Goal: Task Accomplishment & Management: Manage account settings

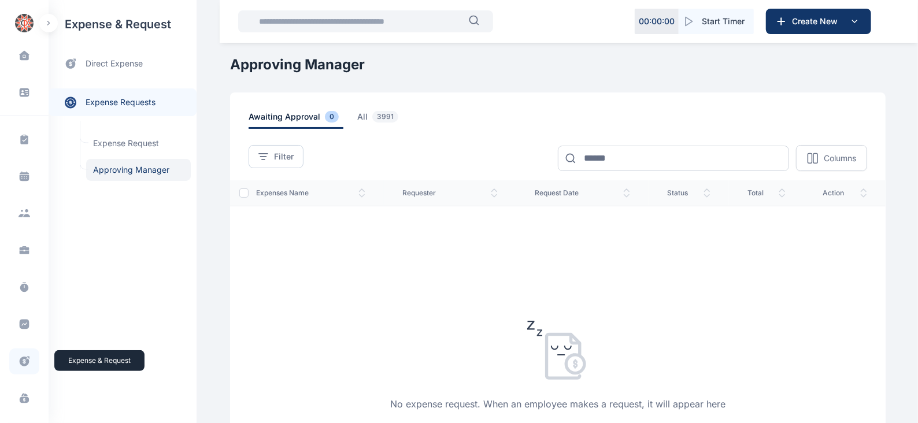
click at [23, 363] on icon at bounding box center [25, 362] width 12 height 12
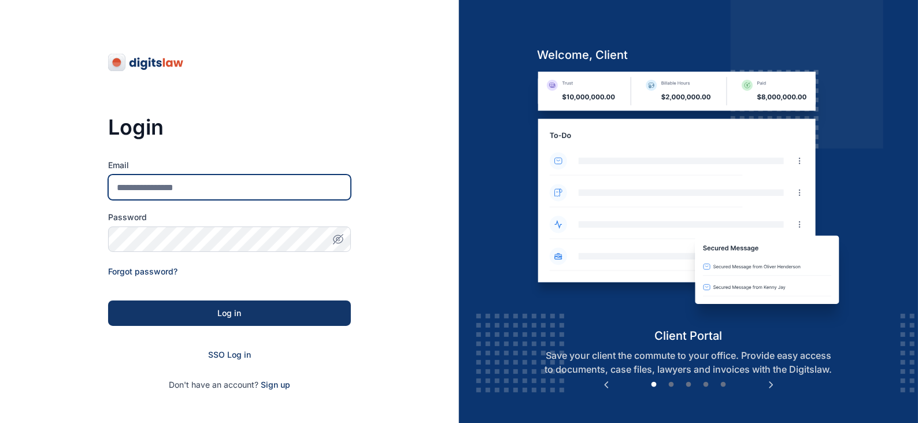
click at [179, 191] on input "Email" at bounding box center [229, 187] width 243 height 25
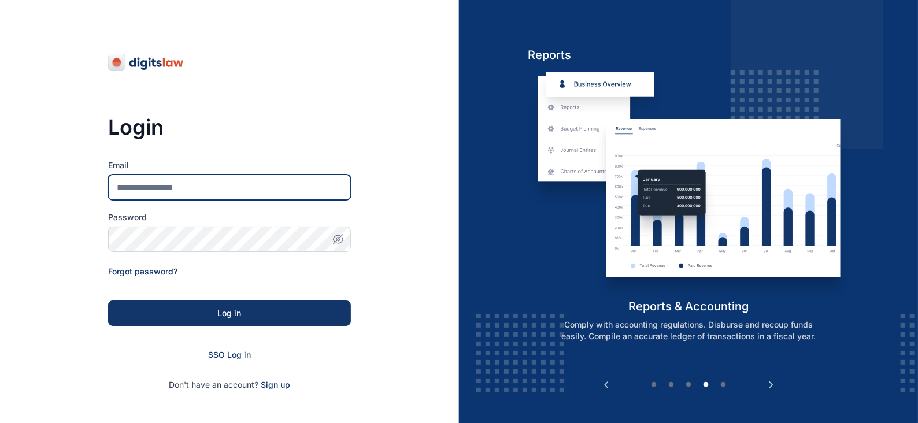
type input "**********"
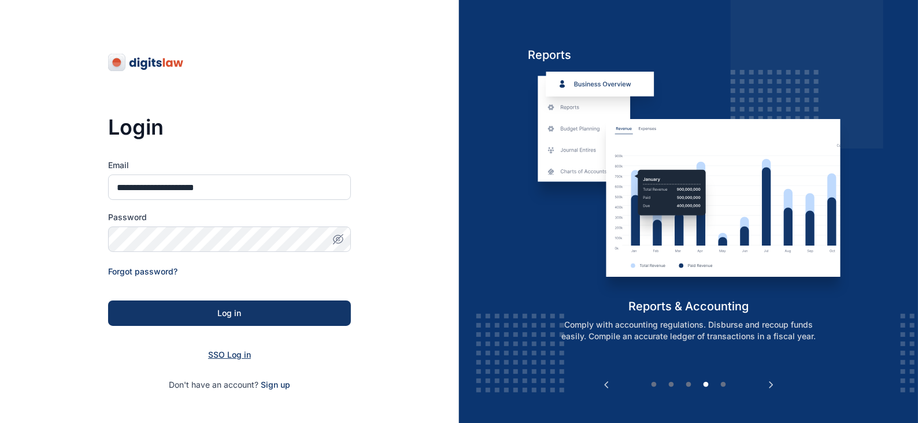
click at [220, 353] on span "SSO Log in" at bounding box center [229, 355] width 43 height 10
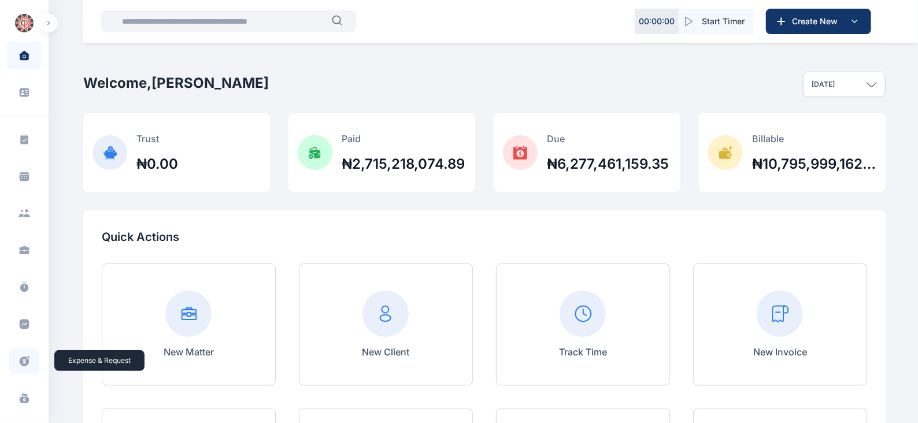
click at [23, 363] on icon at bounding box center [25, 362] width 12 height 12
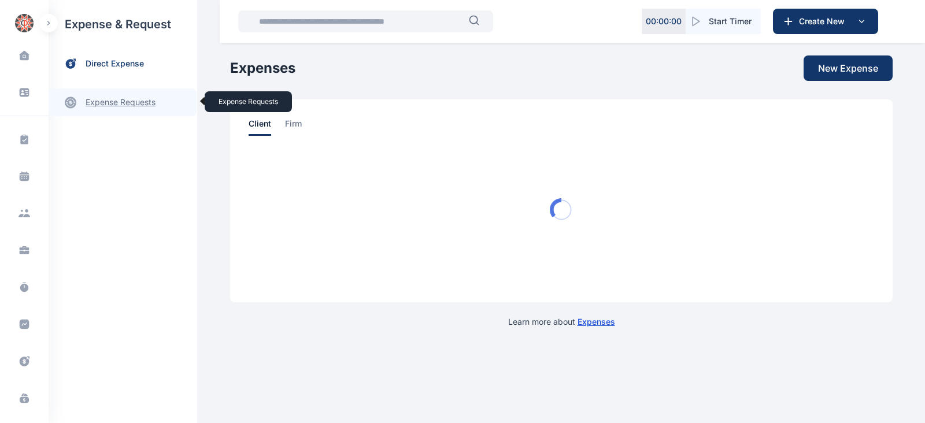
click at [145, 97] on link "expense requests expense requests" at bounding box center [123, 102] width 148 height 28
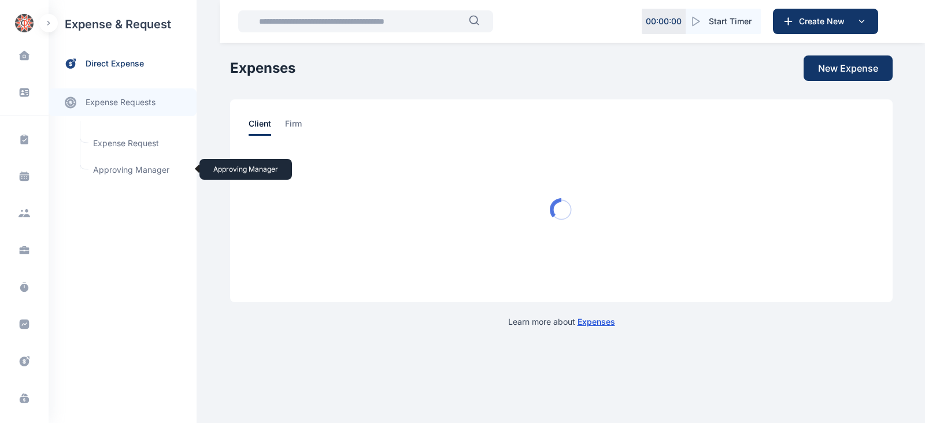
click at [139, 169] on span "Approving Manager Approving Manager" at bounding box center [138, 170] width 105 height 22
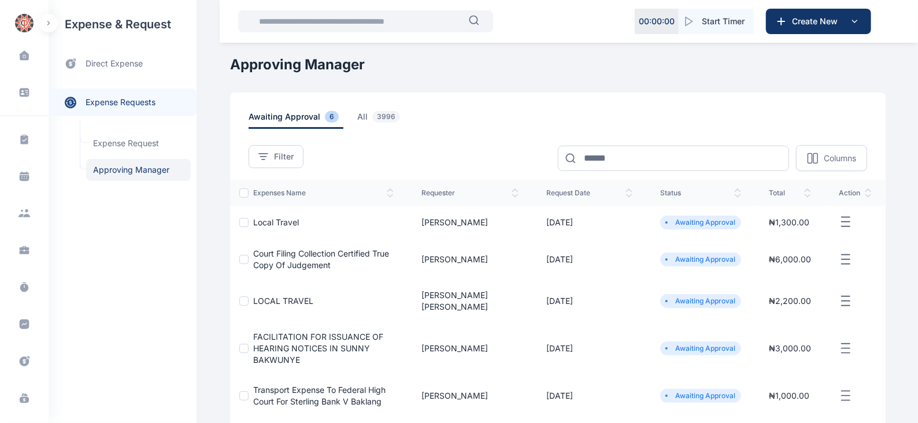
click at [846, 219] on icon "button" at bounding box center [846, 222] width 14 height 14
click at [795, 232] on span "Approve Request" at bounding box center [788, 236] width 67 height 12
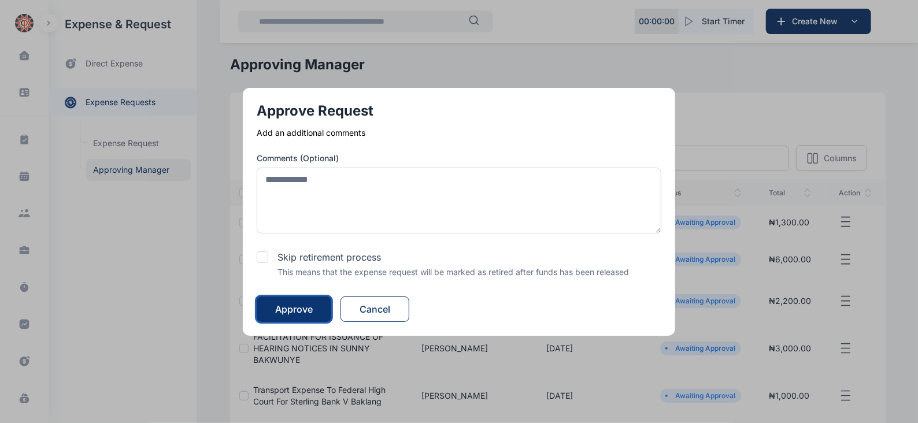
click at [308, 307] on div "Approve" at bounding box center [294, 309] width 38 height 14
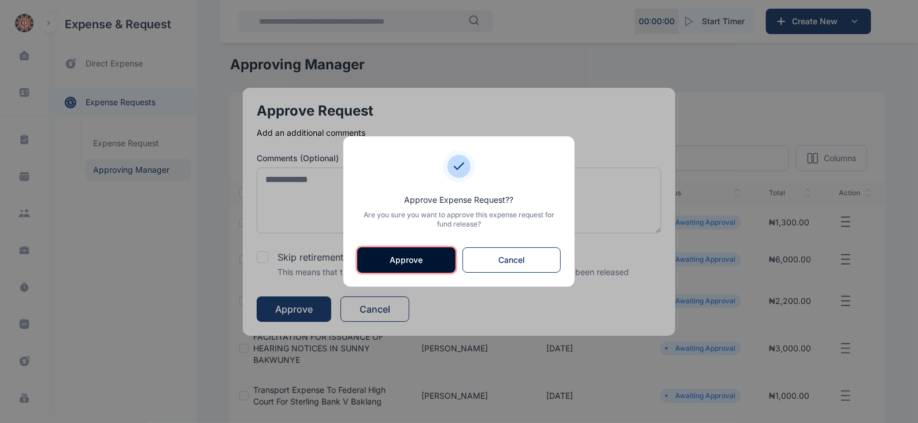
click at [427, 265] on button "Approve" at bounding box center [406, 260] width 98 height 25
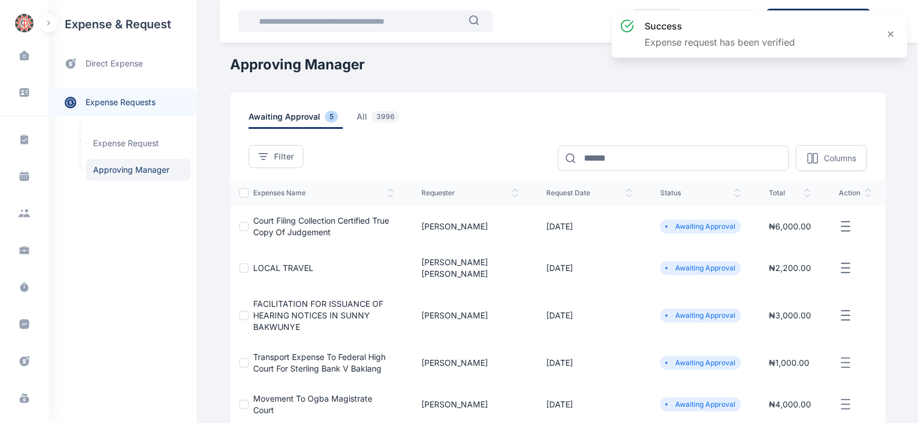
click at [848, 222] on line "button" at bounding box center [846, 222] width 8 height 0
click at [781, 235] on span "Approve Request" at bounding box center [788, 240] width 67 height 12
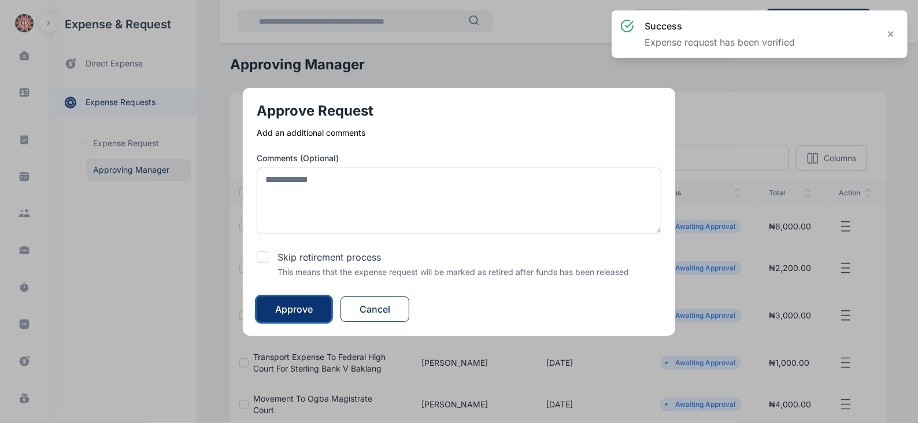
click at [290, 305] on div "Approve" at bounding box center [294, 309] width 38 height 14
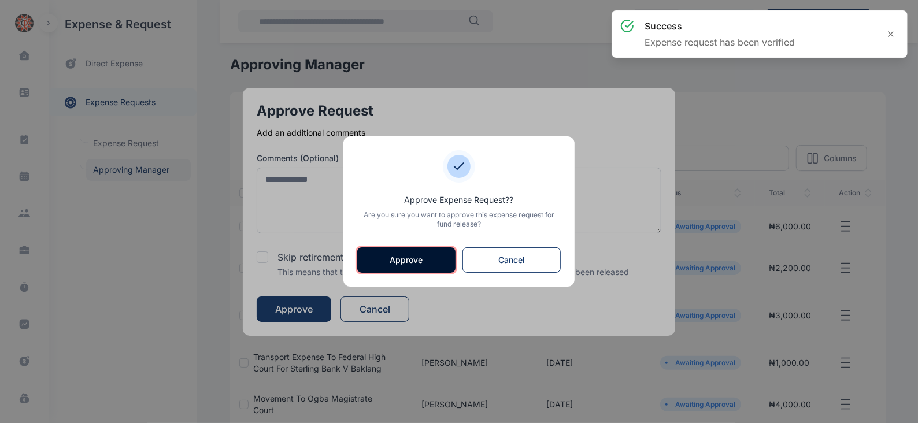
drag, startPoint x: 411, startPoint y: 258, endPoint x: 419, endPoint y: 249, distance: 11.9
click at [409, 259] on button "Approve" at bounding box center [406, 260] width 98 height 25
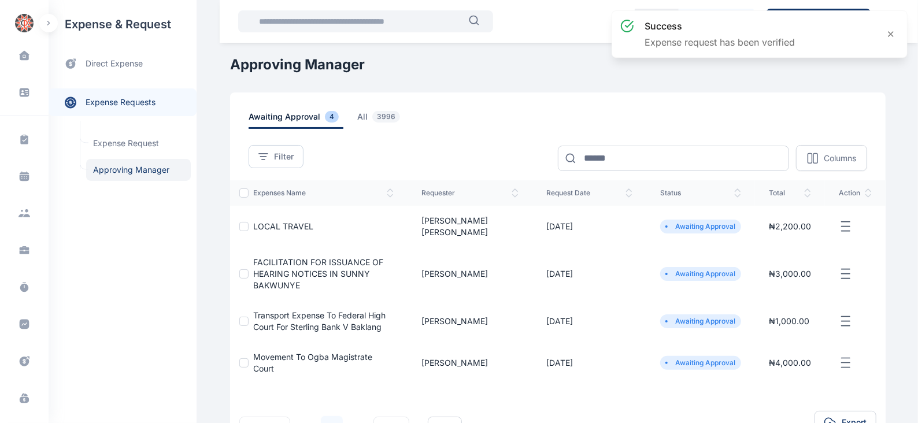
click at [847, 226] on line "button" at bounding box center [846, 226] width 8 height 0
click at [772, 234] on span "Approve Request" at bounding box center [788, 240] width 67 height 12
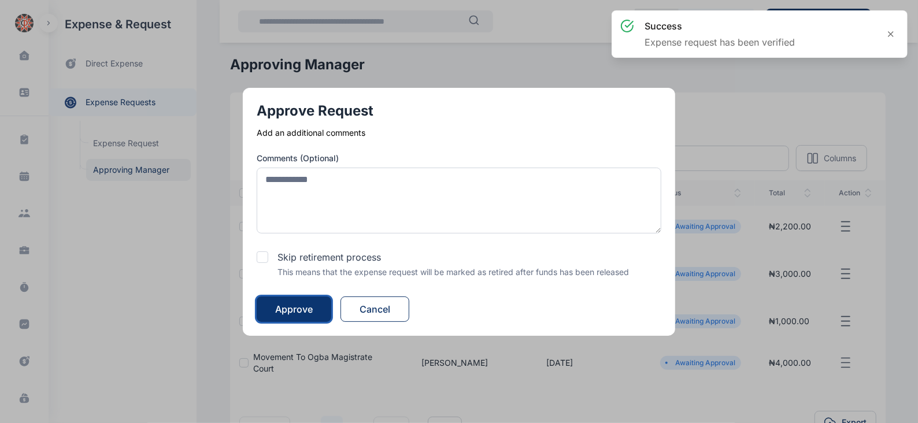
click at [300, 306] on div "Approve" at bounding box center [294, 309] width 38 height 14
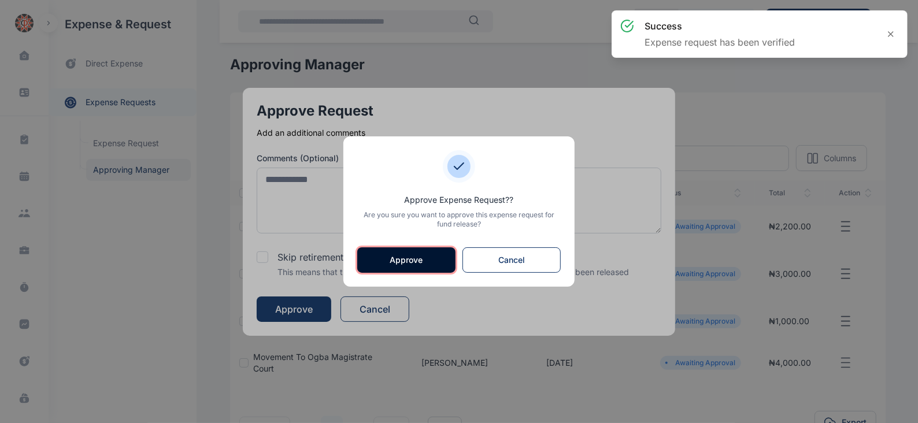
click at [398, 257] on button "Approve" at bounding box center [406, 260] width 98 height 25
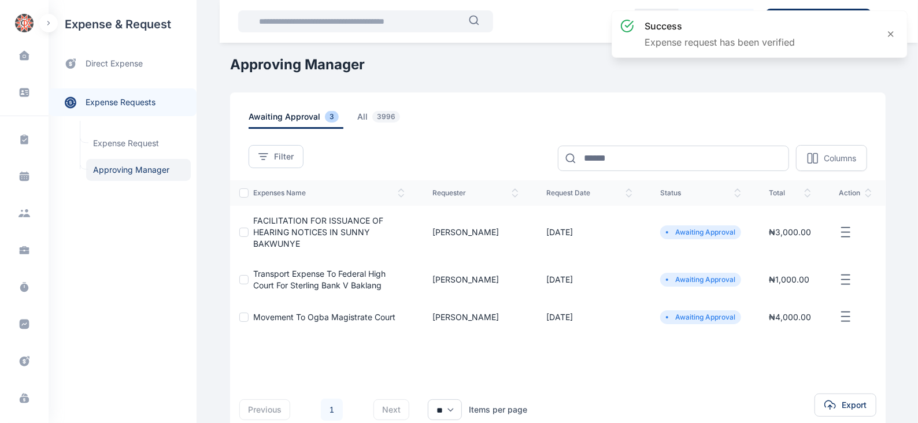
click at [846, 235] on icon "button" at bounding box center [846, 233] width 14 height 14
click at [793, 243] on span "Approve Request" at bounding box center [788, 246] width 67 height 12
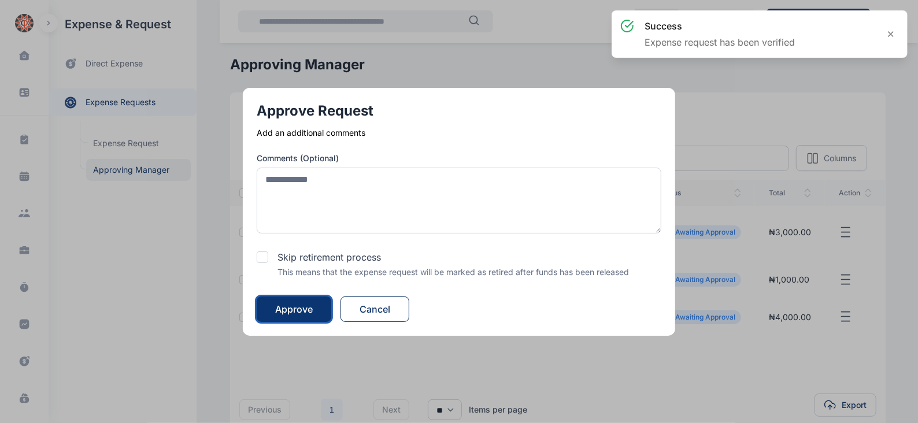
click at [308, 307] on div "Approve" at bounding box center [294, 309] width 38 height 14
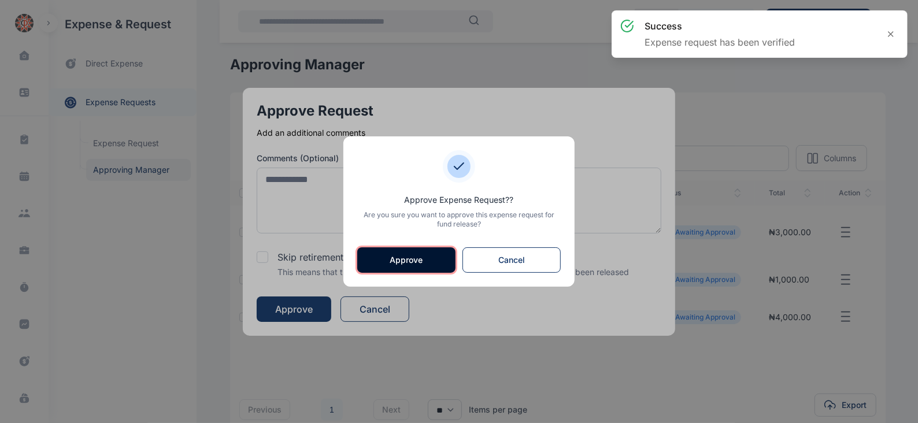
click at [422, 257] on button "Approve" at bounding box center [406, 260] width 98 height 25
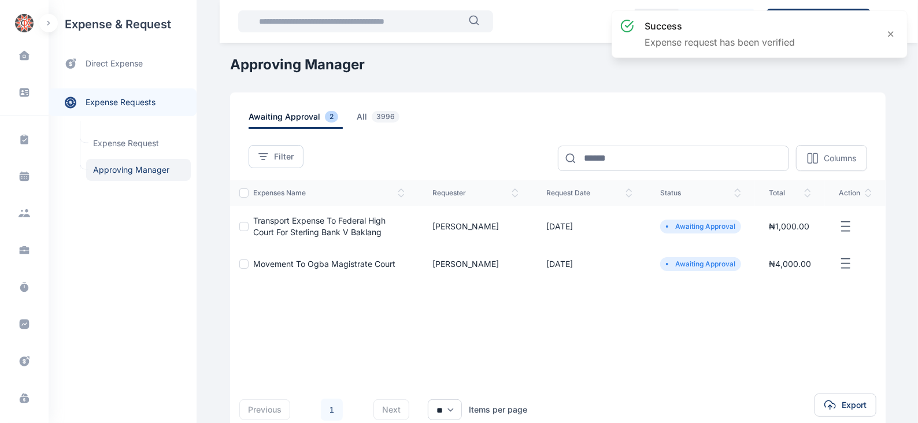
click at [847, 228] on icon "button" at bounding box center [846, 227] width 14 height 14
click at [795, 238] on span "Approve Request" at bounding box center [788, 240] width 67 height 12
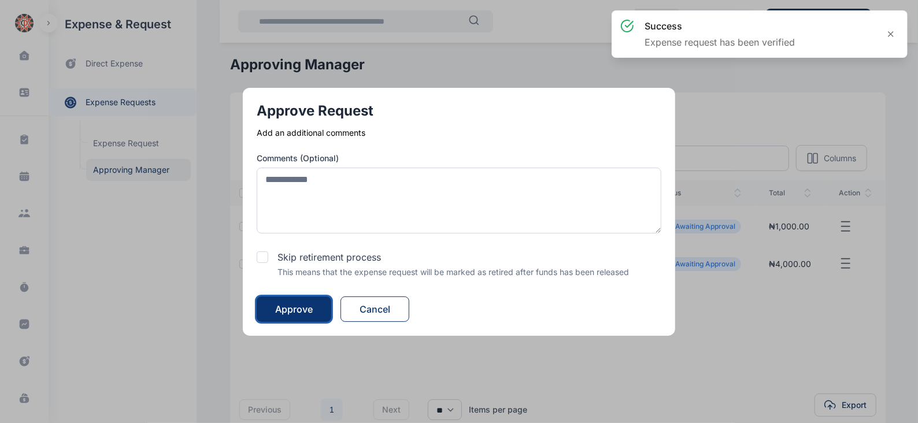
click at [300, 308] on div "Approve" at bounding box center [294, 309] width 38 height 14
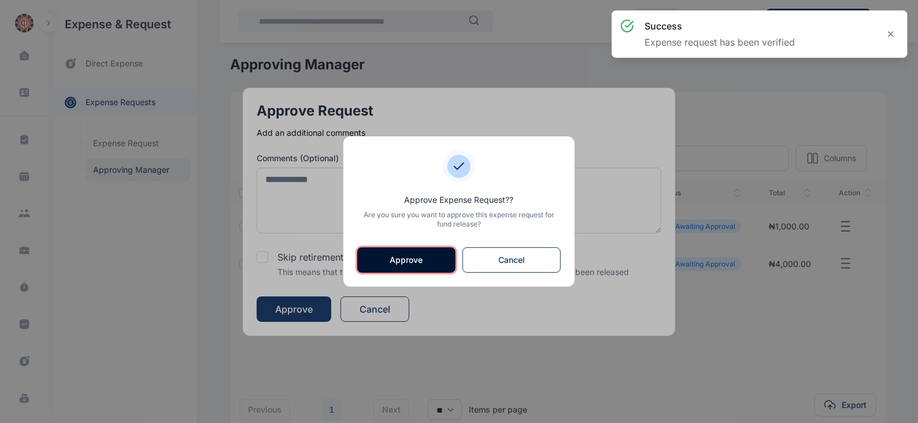
click at [450, 264] on button "Approve" at bounding box center [406, 260] width 98 height 25
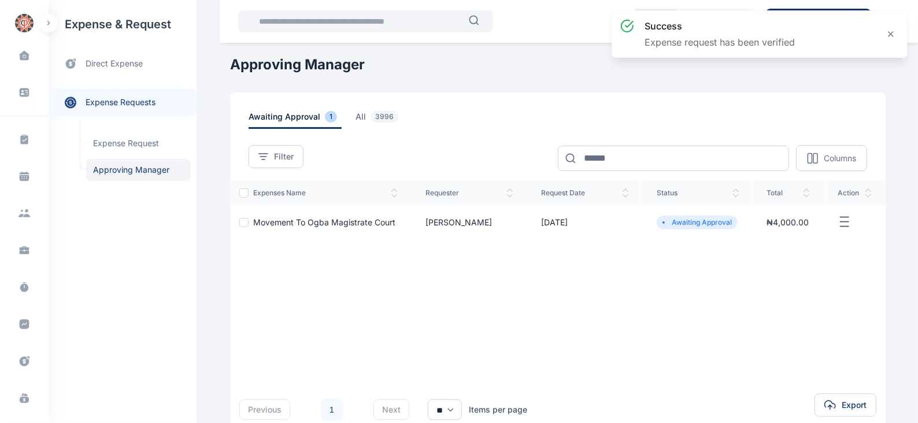
click at [841, 221] on icon "button" at bounding box center [845, 222] width 14 height 14
click at [796, 237] on span "Approve Request" at bounding box center [787, 236] width 67 height 12
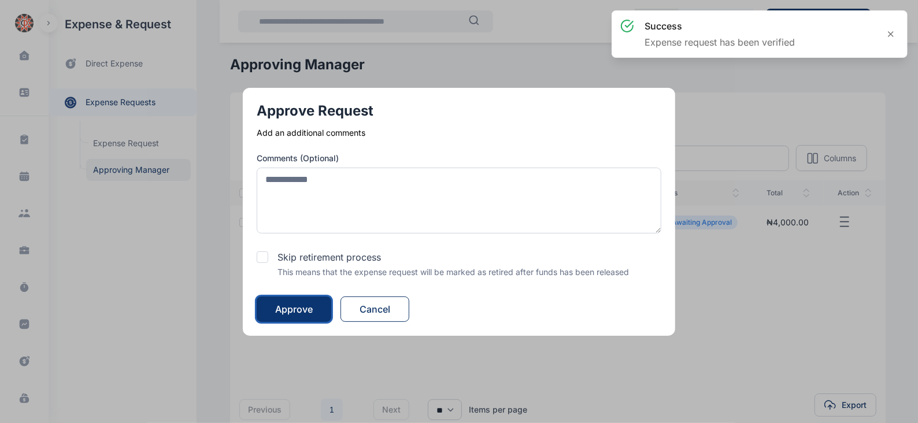
click at [307, 311] on div "Approve" at bounding box center [294, 309] width 38 height 14
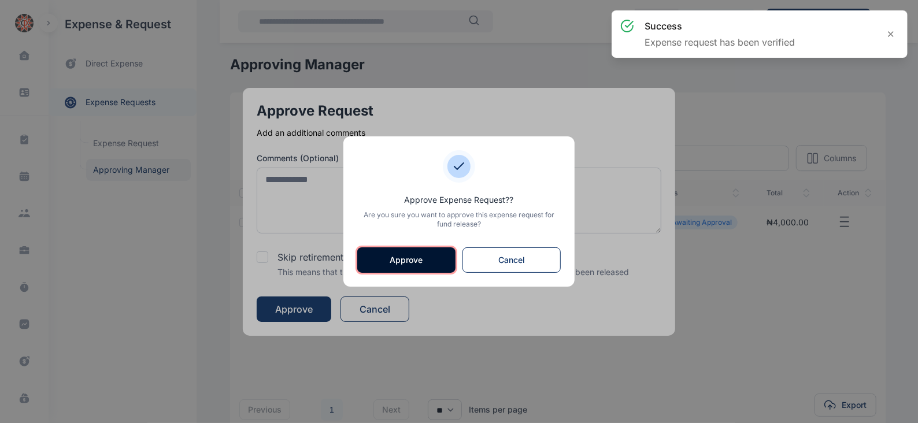
click at [401, 267] on button "Approve" at bounding box center [406, 260] width 98 height 25
